Goal: Task Accomplishment & Management: Use online tool/utility

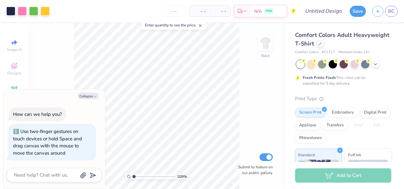
type input "1.05919374999586"
click at [43, 49] on div "106 % Back Submit to feature on our public gallery." at bounding box center [157, 106] width 256 height 166
click at [89, 96] on button "Collapse" at bounding box center [88, 95] width 21 height 7
type textarea "x"
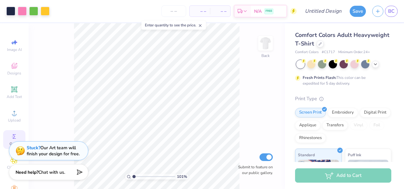
click at [5, 142] on div "Greek" at bounding box center [14, 139] width 22 height 19
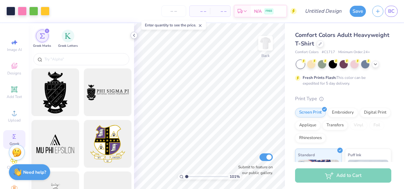
click at [135, 35] on icon at bounding box center [134, 35] width 5 height 5
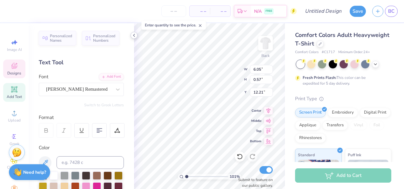
scroll to position [5, 3]
type input "1.00662648505132"
type textarea "D E L T A G A M M"
type input "1.00662648505132"
type textarea "D E L T A G A M M"
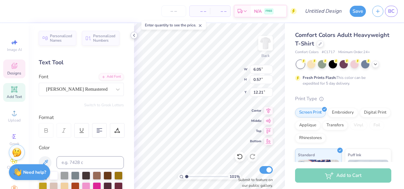
type input "1.00662648505132"
type textarea "D E L T A G A M"
type input "1.00662648505132"
type textarea "D E L T A G A M"
type input "1.00662648505132"
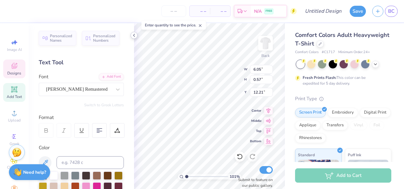
type textarea "D E L T A G A"
type input "1.00662648505132"
type textarea "D E L T A G A"
type input "1.00662648505132"
type textarea "D E L T A G"
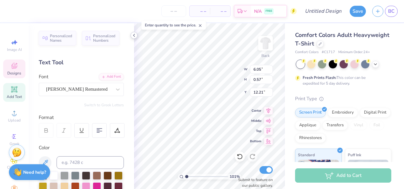
type input "1.00662648505132"
type textarea "D E L T A"
type input "1.00662648505132"
type textarea "D E L T A P"
type input "1.00662648505132"
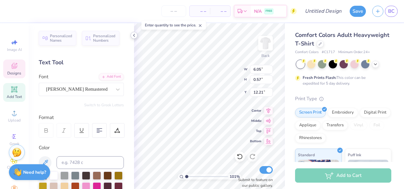
type textarea "D E L T A Ph"
type input "1.00662648505132"
type textarea "D E L T A Phi"
type input "1.00662648505132"
type textarea "D E L T A Phi"
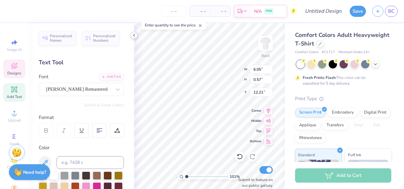
scroll to position [5, 2]
type input "1.00662648505132"
type textarea "D E L T A Phi"
type input "1.00662648505132"
type textarea "D E L T A Ph"
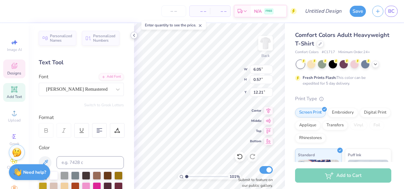
type input "1.00662648505132"
type textarea "D E L T A P"
type input "1.00662648505132"
type textarea "D E L T A PH"
type input "1.00662648505132"
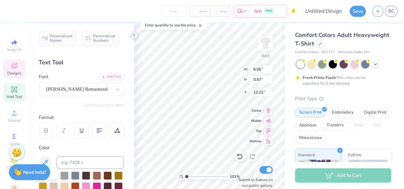
type textarea "D E L T A PHI"
type input "1.00662648505132"
type textarea "D E L T A PHI"
type input "1.00662648505132"
type textarea "D E L T A PHI E"
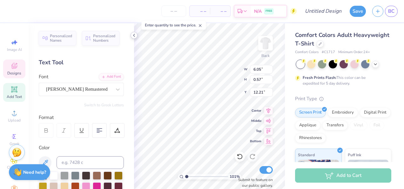
type input "1.00662648505132"
type textarea "D E L T A PHI EP"
type input "1.00662648505132"
type textarea "D E L T A PHI E"
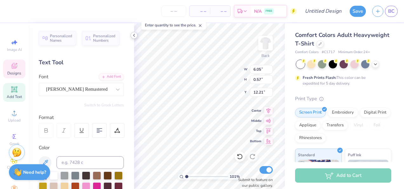
type input "1.00662648505132"
type textarea "D E L T A PHI"
type input "1.00662648505132"
type textarea "D E L T A PHI"
type input "1.00662648505132"
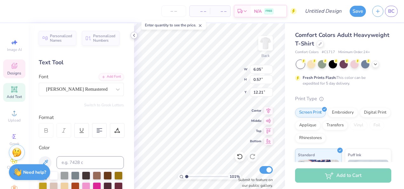
type textarea "D E L T A PH"
type input "1.00662648505132"
type textarea "D E L T A P"
type input "1.00662648505132"
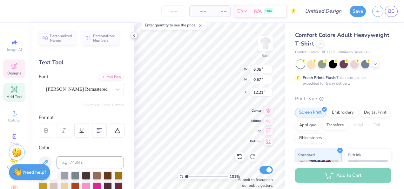
type textarea "D E L T A P"
type input "1.00662648505132"
type textarea "D E L T A P H"
type input "1.00662648505132"
type textarea "D E L T A P H"
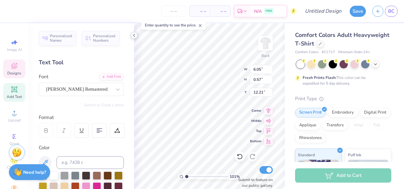
type input "1.00662648505132"
type textarea "D E L T A P H I"
type input "1.00662648505132"
type textarea "D E L T A P H I"
type input "1.00662648505132"
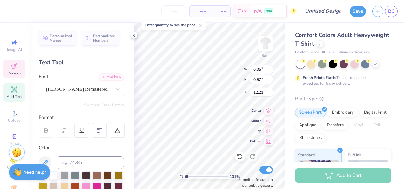
type textarea "D E L T A P H I E"
type input "1.00662648505132"
type textarea "D E L T A P H I"
type input "1.00662648505132"
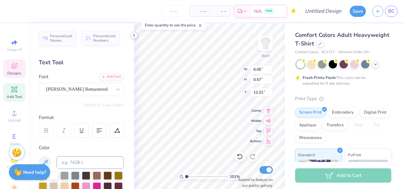
type textarea "D E L T A P H I"
type input "1.00662648505132"
type textarea "D E L T A P H I"
type input "1.00662648505132"
type textarea "D E L T A P H I"
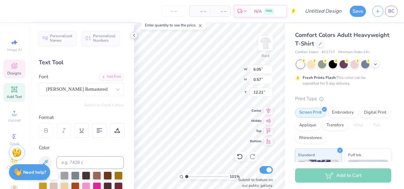
type input "1.00662648505132"
type textarea "D E L T A P H I E"
type input "1.00662648505132"
type textarea "D E L T A P H I E"
type input "1.00662648505132"
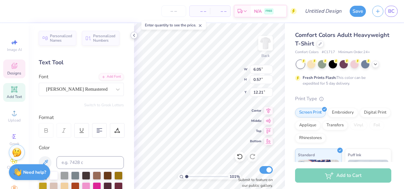
type textarea "D E L T A P H I E P"
type input "1.00662648505132"
type textarea "D E L T A P H I E P"
type input "1.00662648505132"
type textarea "D E L T A P H I E P S"
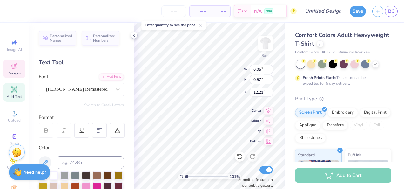
scroll to position [5, 3]
type input "1.00662648505132"
type textarea "D E L T A P H I E P S"
type input "1.00662648505132"
type textarea "D E L T A P H I E P S I"
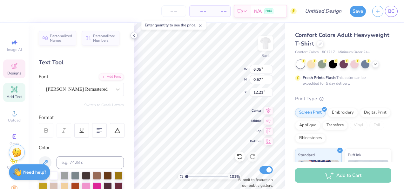
type input "1.00662648505132"
type textarea "D E L T A P H I E P S I"
type input "1.00662648505132"
type textarea "D E L T A P H I E P S I L"
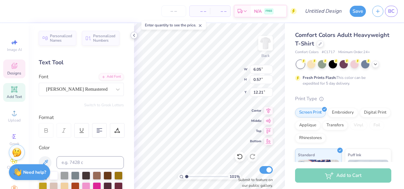
type input "1.00662648505132"
type textarea "D E L T A P H I E P S I L"
type input "1.00662648505132"
type textarea "D E L T A P H I E P S I L O"
type input "1.00662648505132"
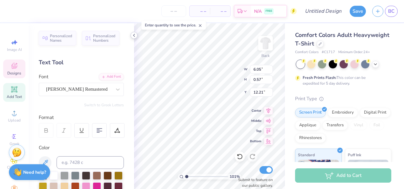
type textarea "D E L T A P H I E P S I L O"
type input "1.00662648505132"
type textarea "D E L T A P H I E P S I L O N"
type input "1.00662648505132"
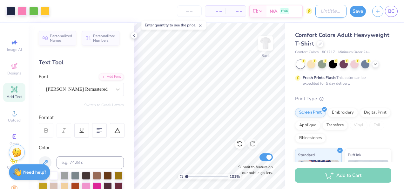
click at [325, 9] on input "Design Title" at bounding box center [330, 11] width 31 height 13
type input "P"
type input "1.00662648505132"
type input "Pa"
type input "1.00662648505132"
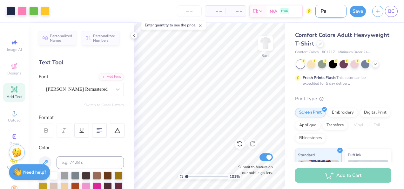
type input "Par"
type input "1.00662648505132"
type input "Pare"
type input "1.00662648505132"
type input "Paren"
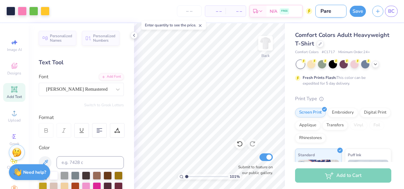
type input "1.00662648505132"
type input "Parent"
type input "1.00662648505132"
type input "Parents"
type input "1.00662648505132"
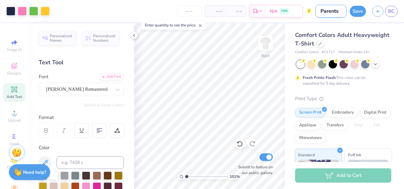
type input "Parents"
type input "1.00662648505132"
type input "Parents W"
type input "1.00662648505132"
type input "Parents We"
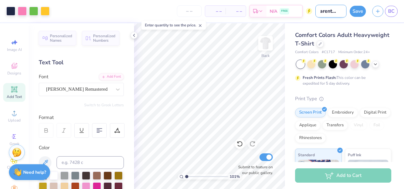
type input "1.00662648505132"
type input "Parents Wee"
type input "1.00662648505132"
type input "Parents Week"
type input "1.00662648505132"
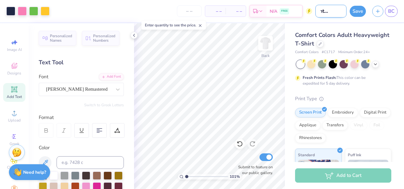
type input "Parents Weeke"
type input "1.00662648505132"
type input "Parents Weeken"
type input "1.00662648505132"
type input "Parents Weekend"
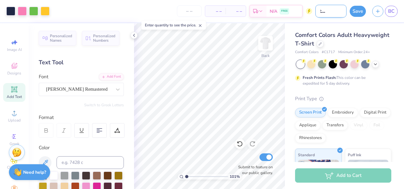
type input "1.00662648505132"
type input "Parents Weekend"
click at [358, 7] on button "Save" at bounding box center [358, 10] width 16 height 11
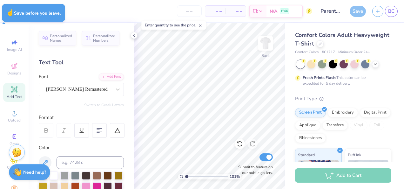
type input "1.00662648505132"
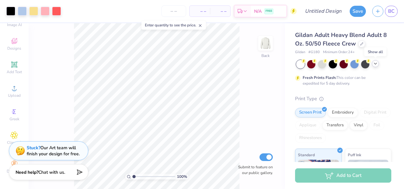
click at [376, 63] on polyline at bounding box center [375, 63] width 3 height 1
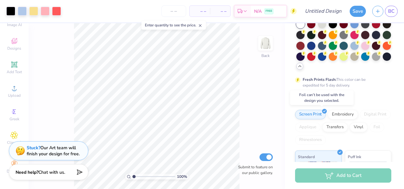
scroll to position [173, 0]
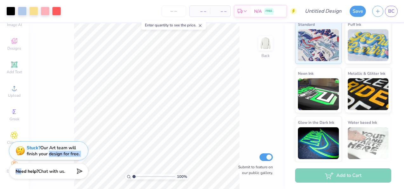
drag, startPoint x: 49, startPoint y: 150, endPoint x: 21, endPoint y: 174, distance: 37.2
click at [21, 174] on div "Art colors – – Per Item – – Total Est. Delivery N/A FREE Design Title Save BC I…" at bounding box center [202, 94] width 404 height 189
click at [49, 97] on div "100 % Back Submit to feature on our public gallery." at bounding box center [157, 106] width 256 height 166
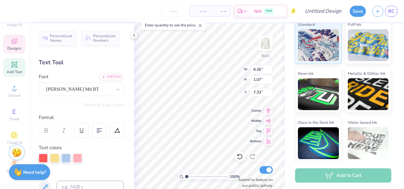
scroll to position [5, 1]
type input "7.02"
type input "1.17"
type input "6.32"
type textarea "L"
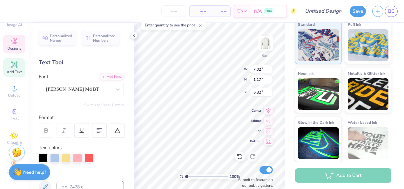
type textarea "l"
click at [237, 156] on icon at bounding box center [240, 156] width 6 height 6
type input "6.26"
type input "1.07"
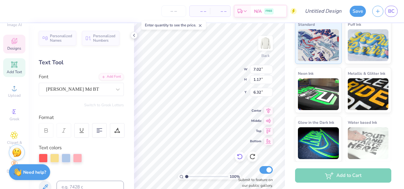
type input "7.33"
click at [219, 81] on div "100 % Back W 6.26 6.26 " H 1.07 1.07 " Y 7.33 7.33 " Center Middle Top Bottom S…" at bounding box center [209, 106] width 151 height 166
click at [201, 25] on icon at bounding box center [200, 25] width 4 height 4
type input "1.42596148708415"
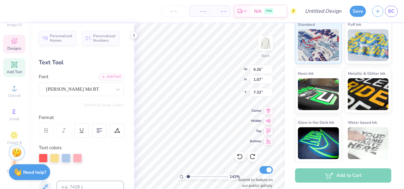
type input "7.02"
type input "1.17"
type input "6.32"
type input "1.42596148708415"
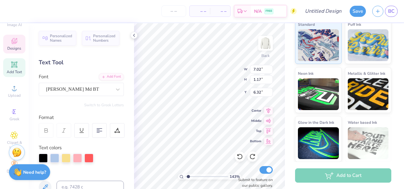
type textarea "cool Tri Del"
type input "1.42596148708415"
type textarea "cool Tri De"
type input "1.42596148708415"
type textarea "cool Tri D"
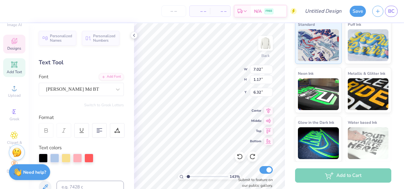
type input "1.42596148708415"
type textarea "cool Tri"
type input "1.42596148708415"
type textarea "cool Tri"
type input "1.42596148708415"
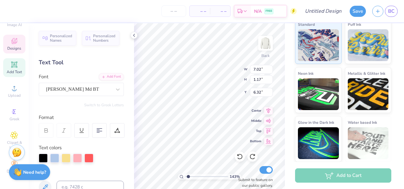
type textarea "cool Tr"
type input "1.42596148708415"
type textarea "cool T"
type input "1.42596148708415"
type textarea "cool"
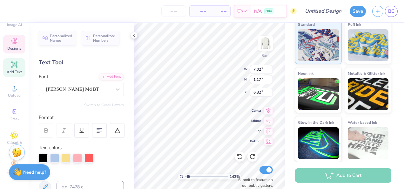
type input "1.42596148708415"
type textarea "cool"
type input "1.42596148708415"
type textarea "coo"
type input "1.42596148708415"
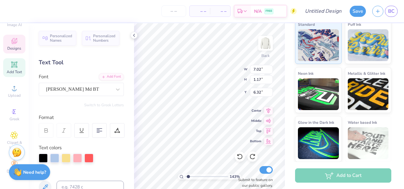
type textarea "co"
type input "1.42596148708415"
type textarea "c"
type input "1.42596148708415"
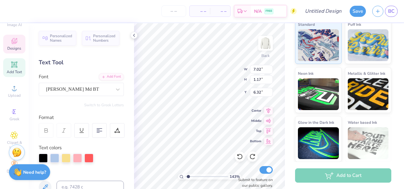
type textarea "L"
type input "1.42596148708415"
type textarea "Li"
type input "1.42596148708415"
type textarea "L"
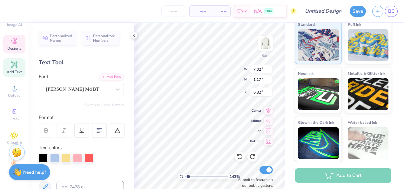
type input "1.42596148708415"
type textarea "l"
type input "1.42596148708415"
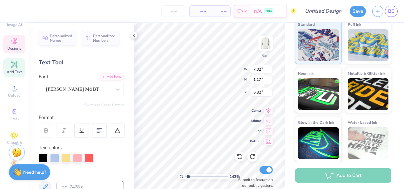
type textarea "li"
type input "1.42596148708415"
type textarea "lif"
type input "1.42596148708415"
type textarea "life is"
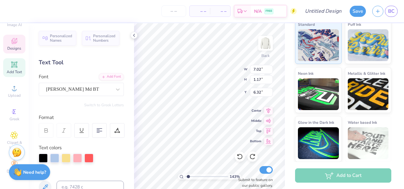
type input "1.42596148708415"
type textarea "life is g"
type input "1.42596148708415"
type textarea "life is go"
type input "1.42596148708415"
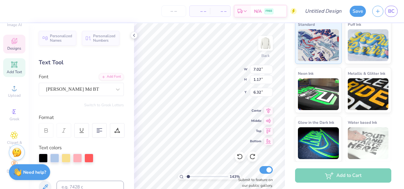
scroll to position [5, 1]
type textarea "life is good"
type input "1.42596148708415"
type textarea "life is good,"
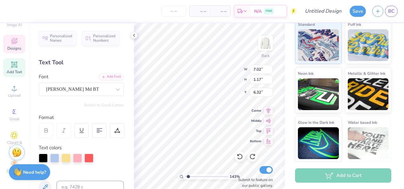
type input "1.42596148708415"
type textarea "life is good, f"
type input "1.42596148708415"
type textarea "life is good, fam"
type input "1.42596148708415"
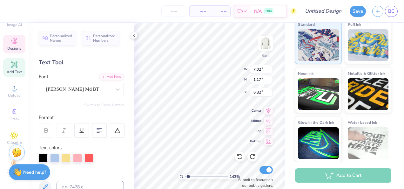
type textarea "life is good, famil"
type input "1.42596148708415"
type textarea "life is good, family"
type input "1.42596148708415"
type textarea "life is good, family mak"
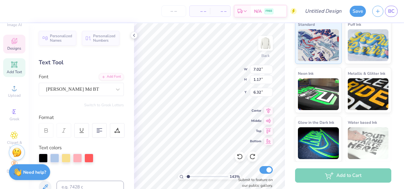
type input "1.42596148708415"
type textarea "life is good, family makes"
type input "1.42596148708415"
type textarea "life is good, family makes it"
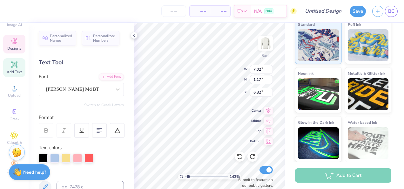
type input "1.42596148708415"
type textarea "life is"
type input "1.42596148708415"
type textarea "life is g"
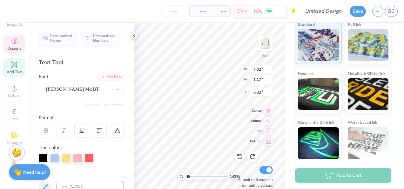
type input "1.42596148708415"
type textarea "life is goo"
type input "1.42596148708415"
type textarea "life is good"
type input "1.42596148708415"
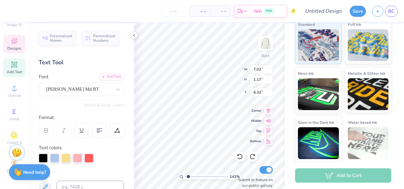
scroll to position [5, 2]
type textarea "life is good,"
type input "1.42596148708415"
type textarea "life is good,"
type input "1.42596148708415"
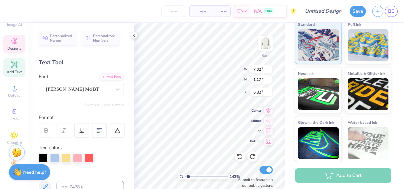
scroll to position [5, 1]
type textarea "life is good, f"
type input "1.42596148708415"
type textarea "life is good, fam"
type input "1.42596148708415"
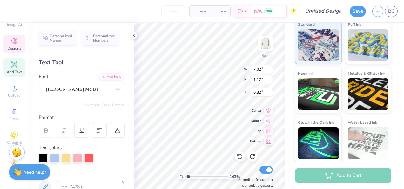
type textarea "life is good, famil"
type input "1.42596148708415"
type textarea "life is good, family"
type input "1.42596148708415"
type textarea "life is good, family mak"
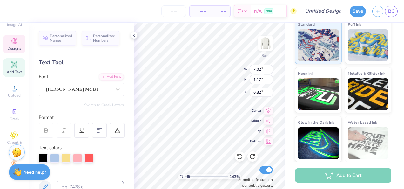
type input "1.42596148708415"
type textarea "life is good, family makes i"
type input "1.42596148708415"
type textarea "life is good, family makes it"
type input "1.42596148708415"
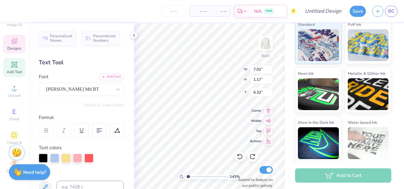
type textarea "life is good, family makes it bet"
type input "1.42596148708415"
type textarea "life is good, family makes it better"
type input "1.42596148708415"
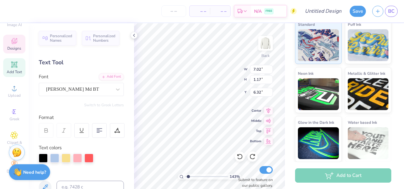
type textarea "life is good, family makes it better"
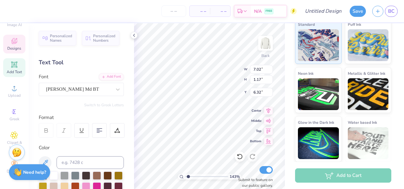
type input "1.42596148708415"
type input "11.42"
type input "2.79"
type input "5.60"
type input "1.42596148708415"
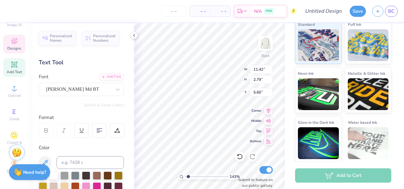
type input "7.51"
type input "1.83"
type input "5.49"
type input "1.42596148708415"
type input "7.51"
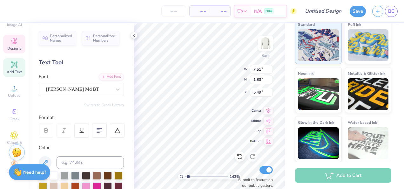
type input "1.83"
type input "5.49"
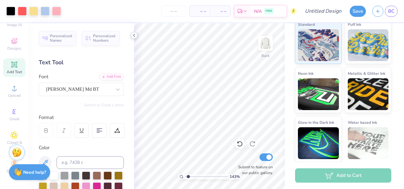
click at [132, 36] on icon at bounding box center [134, 35] width 5 height 5
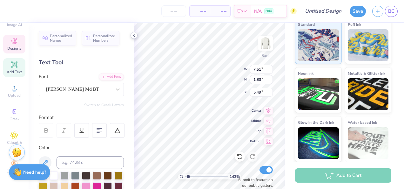
type input "1.42596148708415"
type input "6.95"
type input "1.42596148708415"
type textarea "life is good,"
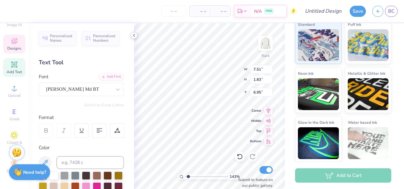
type input "1.42596148708415"
type input "3.85"
type input "0.75"
type input "7.46"
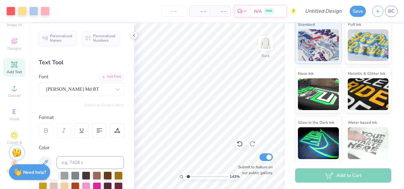
click at [13, 69] on span "Add Text" at bounding box center [14, 71] width 15 height 5
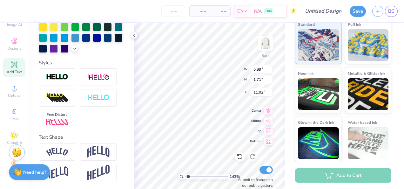
scroll to position [180, 0]
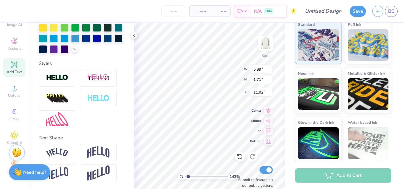
type input "1.42596148708415"
type input "7.72"
type input "1.42596148708415"
type textarea "L"
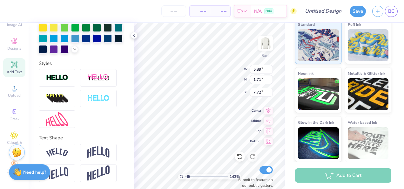
type input "1.42596148708415"
type textarea "Li"
type input "1.42596148708415"
type textarea "Lif"
type input "1.42596148708415"
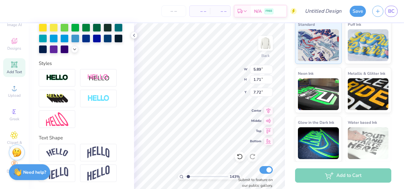
type textarea "Life"
type input "1.42596148708415"
type textarea "Life i"
type input "1.42596148708415"
type textarea "Life id"
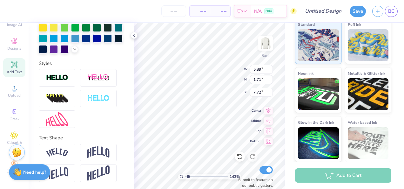
type input "1.42596148708415"
type textarea "Life id"
type input "1.42596148708415"
type textarea "Life id"
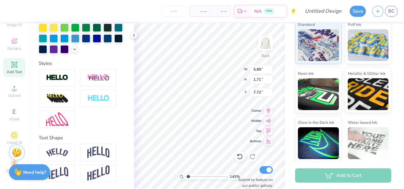
type input "1.42596148708415"
type textarea "Life ids"
type input "1.42596148708415"
type textarea "Life ids"
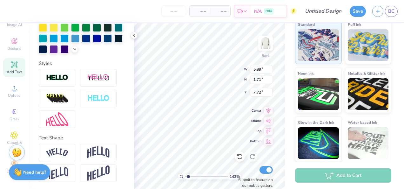
type input "1.42596148708415"
type textarea "Life ids"
type input "1.42596148708415"
type textarea "Life id"
type input "1.42596148708415"
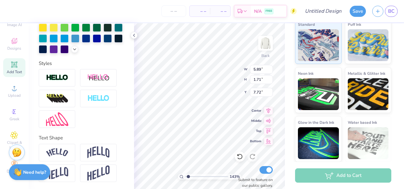
type textarea "Life i"
type input "1.42596148708415"
type textarea "Life is"
type input "1.42596148708415"
type textarea "Life is"
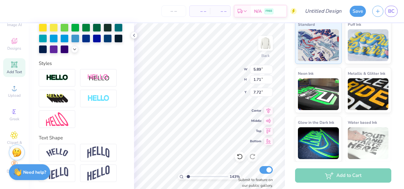
type input "1.42596148708415"
type textarea "Life is G"
type input "1.42596148708415"
type textarea "Life is Go"
type input "1.42596148708415"
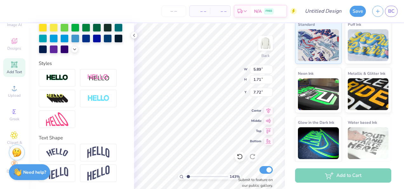
type textarea "Life is [DEMOGRAPHIC_DATA]"
type input "1.42596148708415"
type textarea "Life is Go"
type input "1.42596148708415"
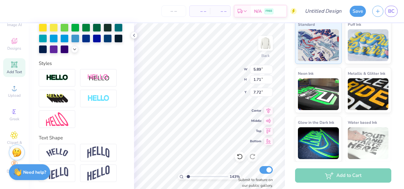
type textarea "Life is Goo"
type input "1.42596148708415"
type textarea "Life is Good"
type input "1.42596148708415"
type textarea "Life is Good,"
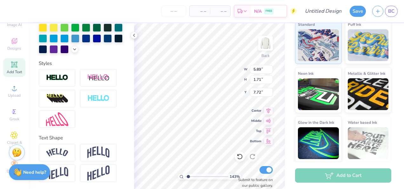
type input "1.42596148708415"
type textarea "Life is Good"
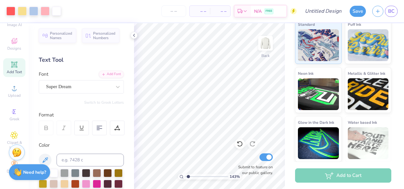
scroll to position [0, 0]
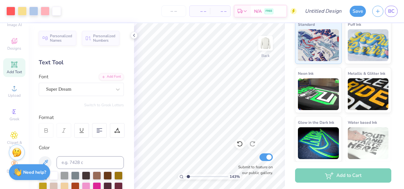
click at [14, 69] on span "Add Text" at bounding box center [14, 71] width 15 height 5
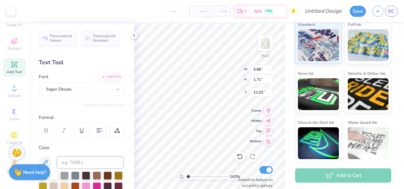
scroll to position [5, 1]
type input "1.42596148708415"
type textarea "F"
type input "1.42596148708415"
type textarea "Fa"
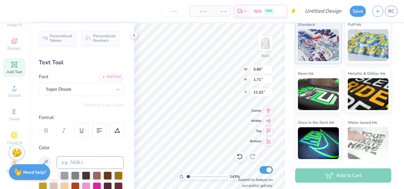
type input "1.42596148708415"
type textarea "Fam"
type input "1.42596148708415"
type textarea "Fami"
type input "1.42596148708415"
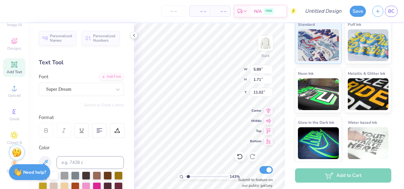
type textarea "Family"
type input "1.42596148708415"
type textarea "Family mak"
type input "1.42596148708415"
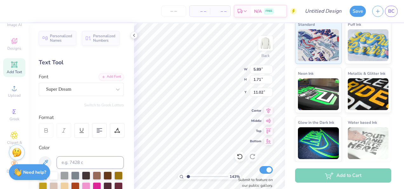
type textarea "Family makes"
type input "1.42596148708415"
type textarea "Family makes i"
type input "1.42596148708415"
type textarea "Family makes it"
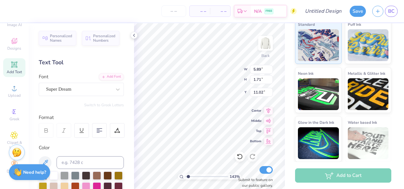
type input "1.42596148708415"
type textarea "Family makes it bet"
type input "1.42596148708415"
type textarea "Family makes it better"
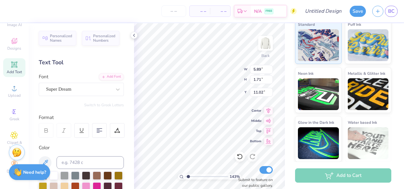
type input "1.42596148708415"
type textarea "Family makes it better!"
click at [185, 173] on input "range" at bounding box center [206, 176] width 43 height 6
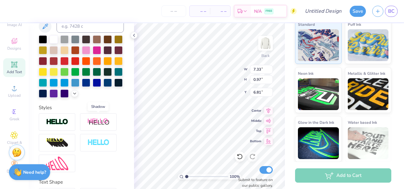
scroll to position [191, 0]
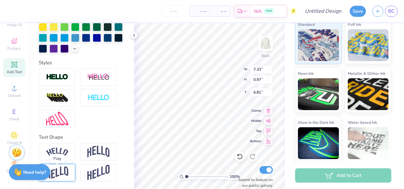
click at [62, 174] on img at bounding box center [57, 172] width 22 height 12
click at [63, 171] on img at bounding box center [57, 172] width 22 height 12
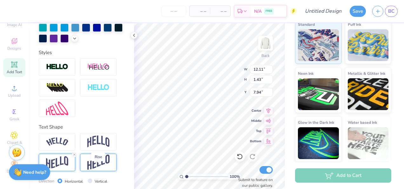
click at [94, 170] on img at bounding box center [98, 162] width 22 height 16
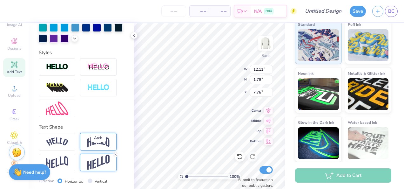
click at [99, 147] on img at bounding box center [98, 141] width 22 height 12
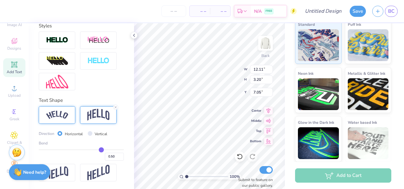
scroll to position [224, 0]
click at [60, 119] on img at bounding box center [57, 115] width 22 height 9
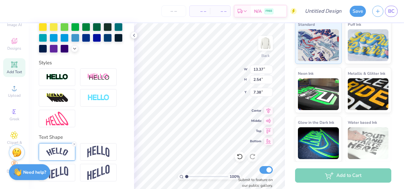
scroll to position [191, 0]
click at [60, 120] on img at bounding box center [57, 119] width 22 height 14
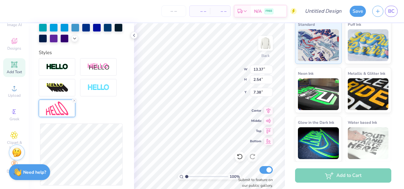
click at [95, 118] on div "Reset" at bounding box center [81, 128] width 85 height 141
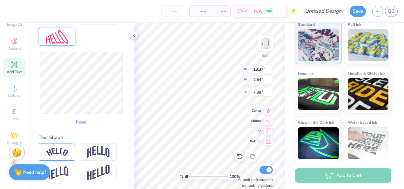
scroll to position [273, 0]
click at [58, 173] on img at bounding box center [57, 172] width 22 height 12
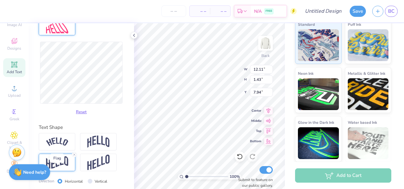
click at [58, 168] on img at bounding box center [57, 162] width 22 height 12
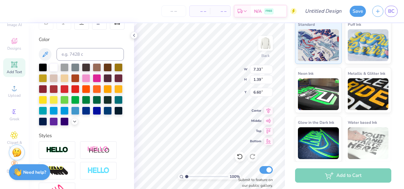
scroll to position [109, 0]
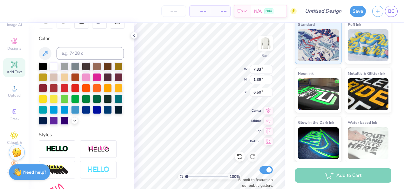
click at [215, 71] on div "100 % Back W 7.33 7.33 " H 1.39 1.39 " Y 6.60 6.60 " Center Middle Top Bottom S…" at bounding box center [209, 106] width 151 height 166
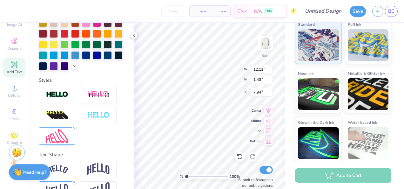
scroll to position [191, 0]
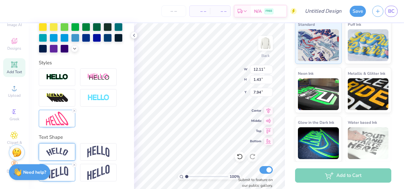
click at [62, 156] on img at bounding box center [57, 151] width 22 height 9
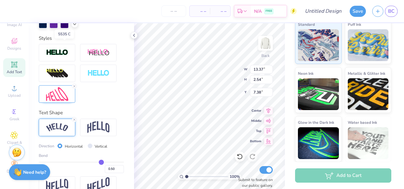
scroll to position [228, 0]
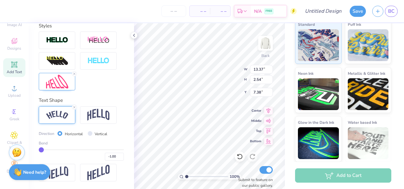
drag, startPoint x: 98, startPoint y: 150, endPoint x: 27, endPoint y: 145, distance: 70.7
click at [39, 149] on input "range" at bounding box center [81, 149] width 85 height 1
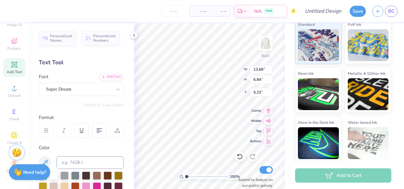
scroll to position [5, 1]
click at [74, 125] on div at bounding box center [82, 130] width 86 height 15
click at [74, 124] on div at bounding box center [82, 130] width 86 height 15
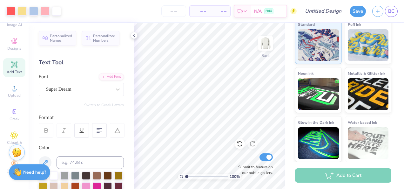
scroll to position [191, 0]
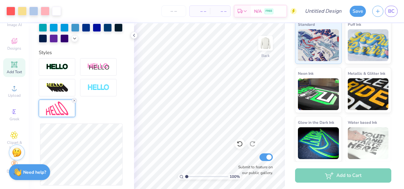
click at [74, 101] on line at bounding box center [74, 100] width 2 height 2
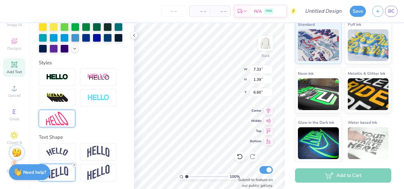
click at [74, 166] on icon at bounding box center [74, 165] width 4 height 4
click at [74, 166] on div at bounding box center [57, 172] width 37 height 17
